Goal: Obtain resource: Obtain resource

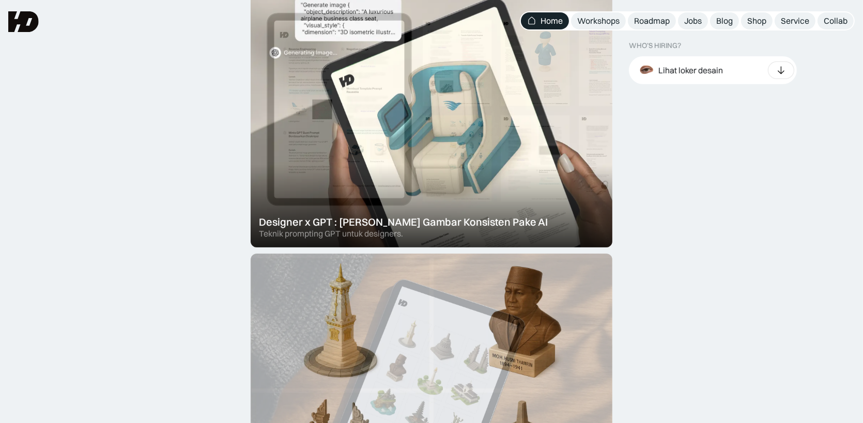
scroll to position [344, 0]
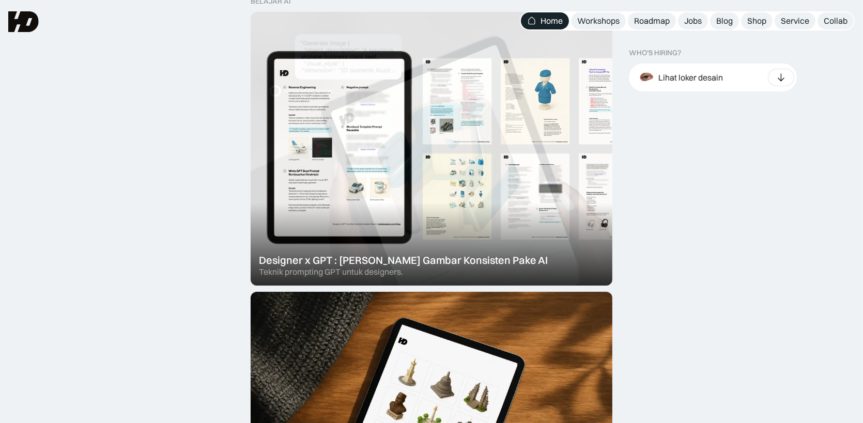
click at [494, 235] on div at bounding box center [432, 149] width 362 height 274
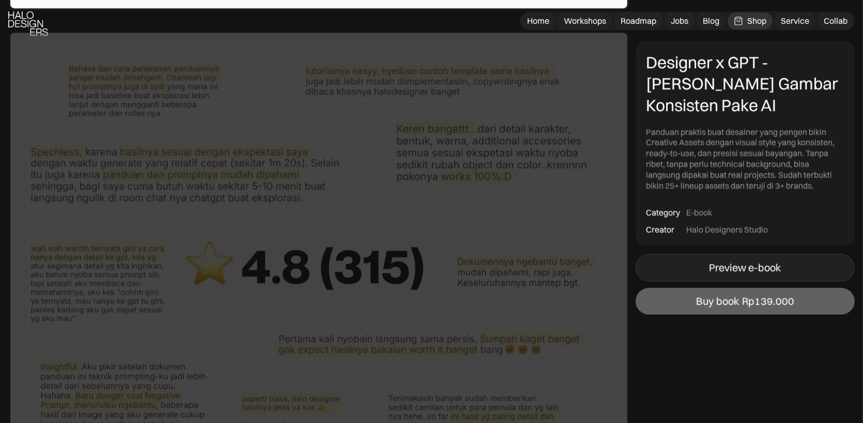
scroll to position [3874, 0]
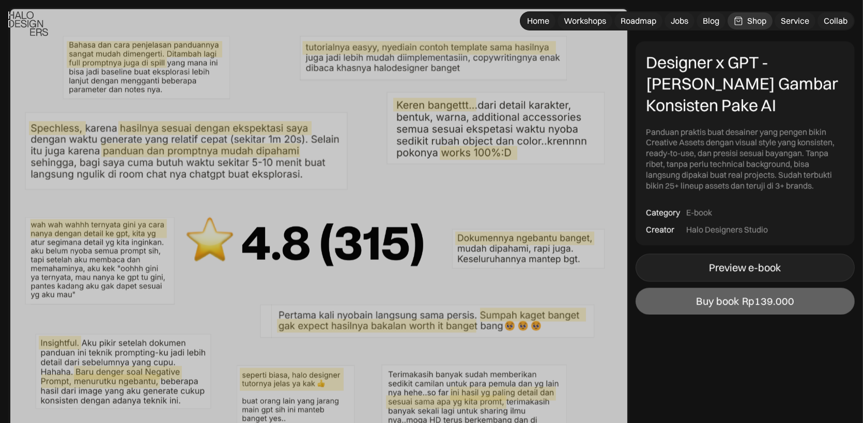
click at [734, 268] on div "Preview e-book" at bounding box center [745, 267] width 72 height 12
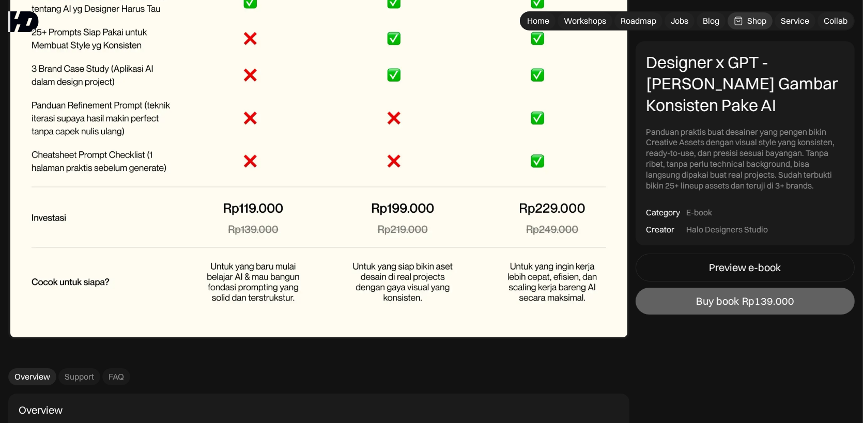
scroll to position [4908, 0]
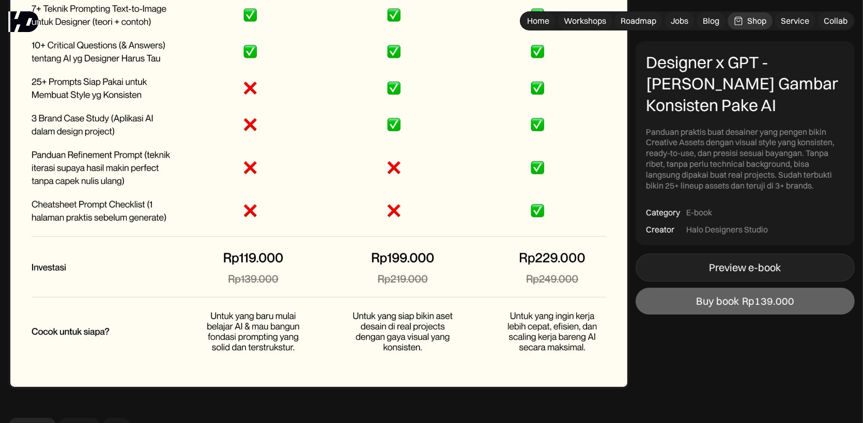
click at [746, 264] on div "Preview e-book" at bounding box center [745, 267] width 72 height 12
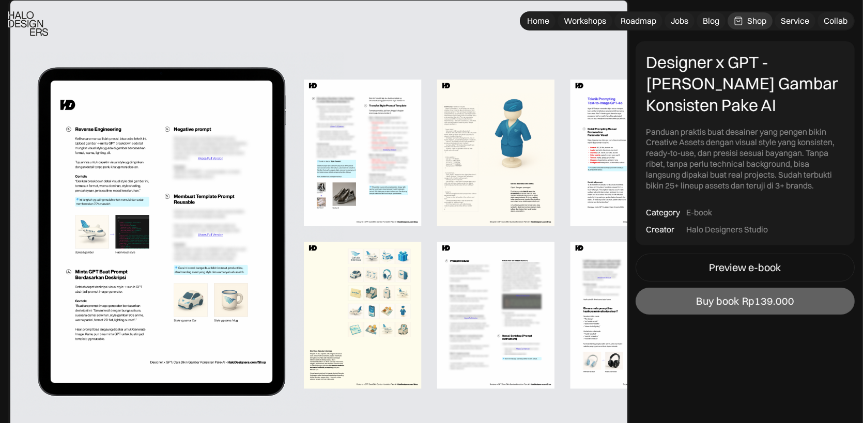
scroll to position [602, 0]
